Goal: Information Seeking & Learning: Learn about a topic

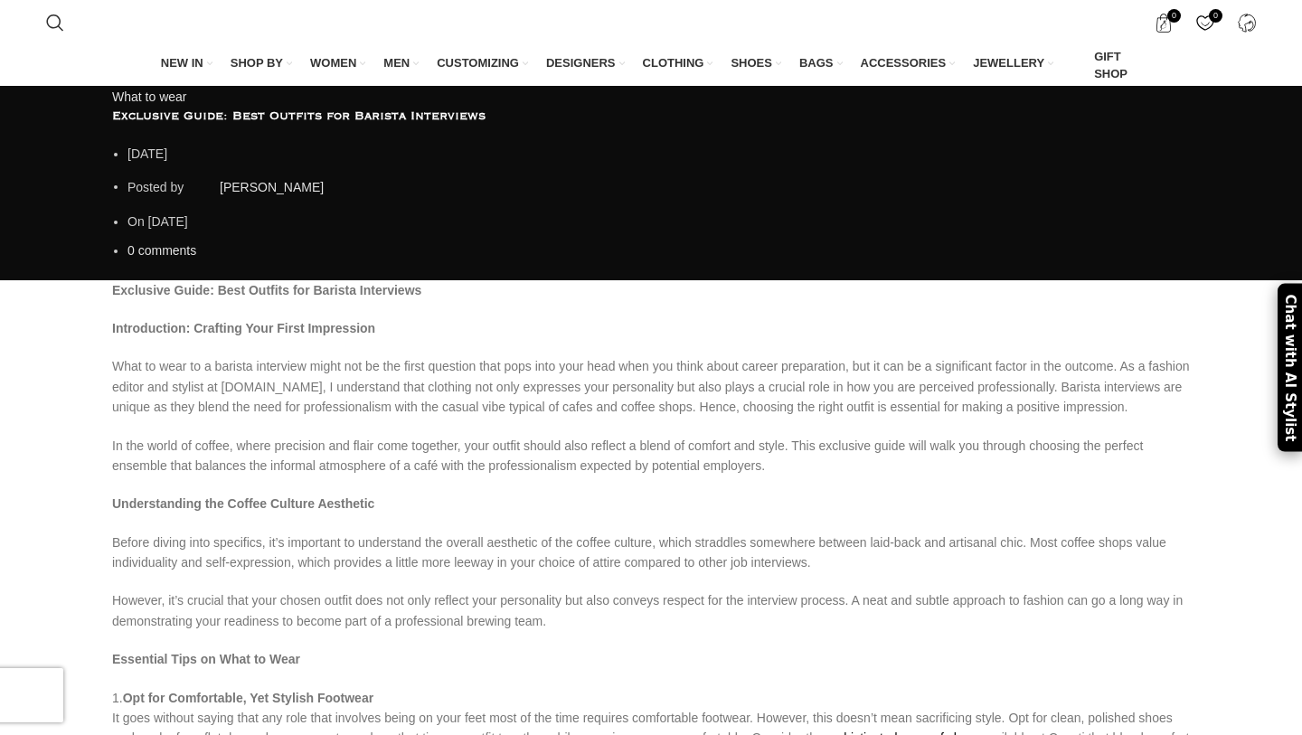
click at [624, 280] on div "What to wear Exclusive Guide: Best Outfits for Barista Interviews [DATE] Posted…" at bounding box center [651, 183] width 1302 height 194
